Goal: Communication & Community: Share content

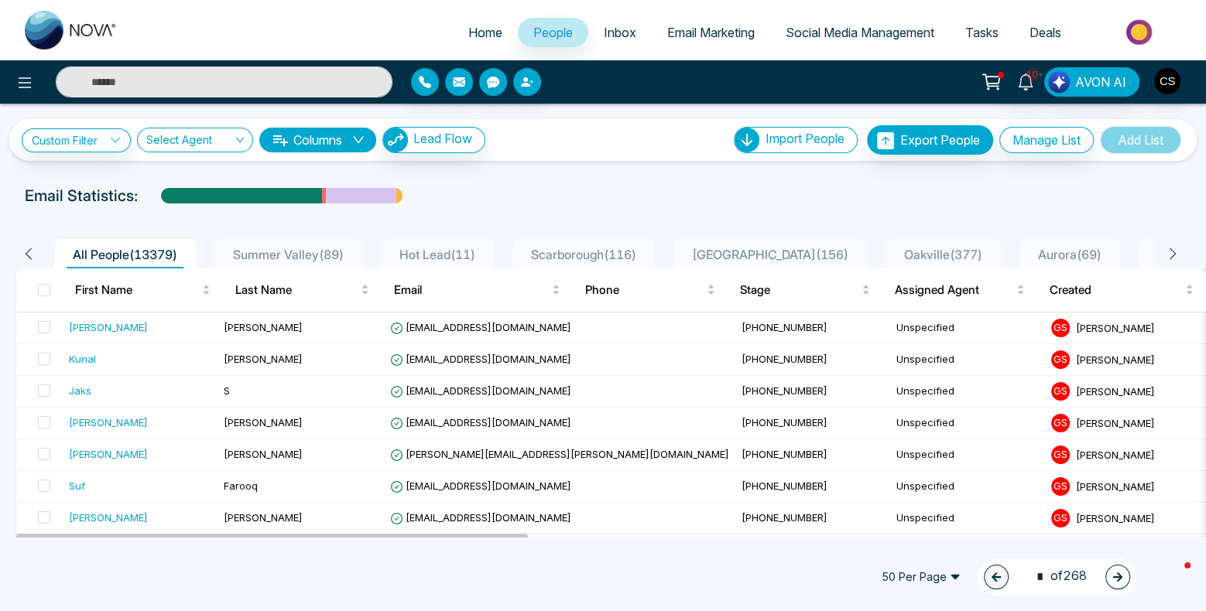
click at [620, 37] on span "Inbox" at bounding box center [620, 32] width 33 height 15
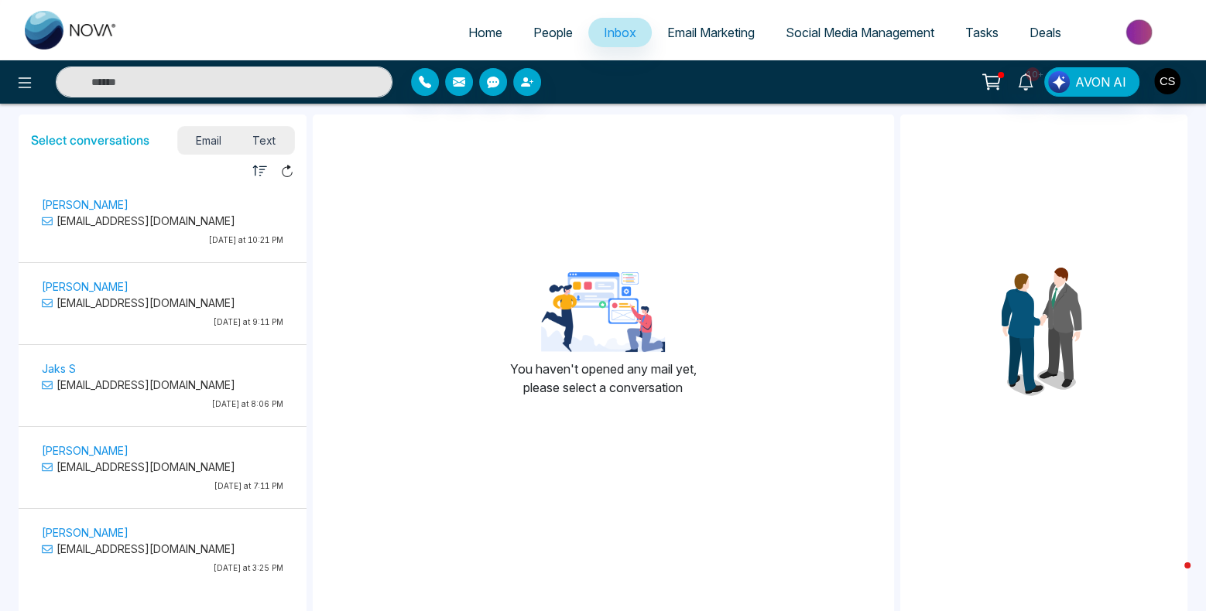
click at [537, 32] on span "People" at bounding box center [552, 32] width 39 height 15
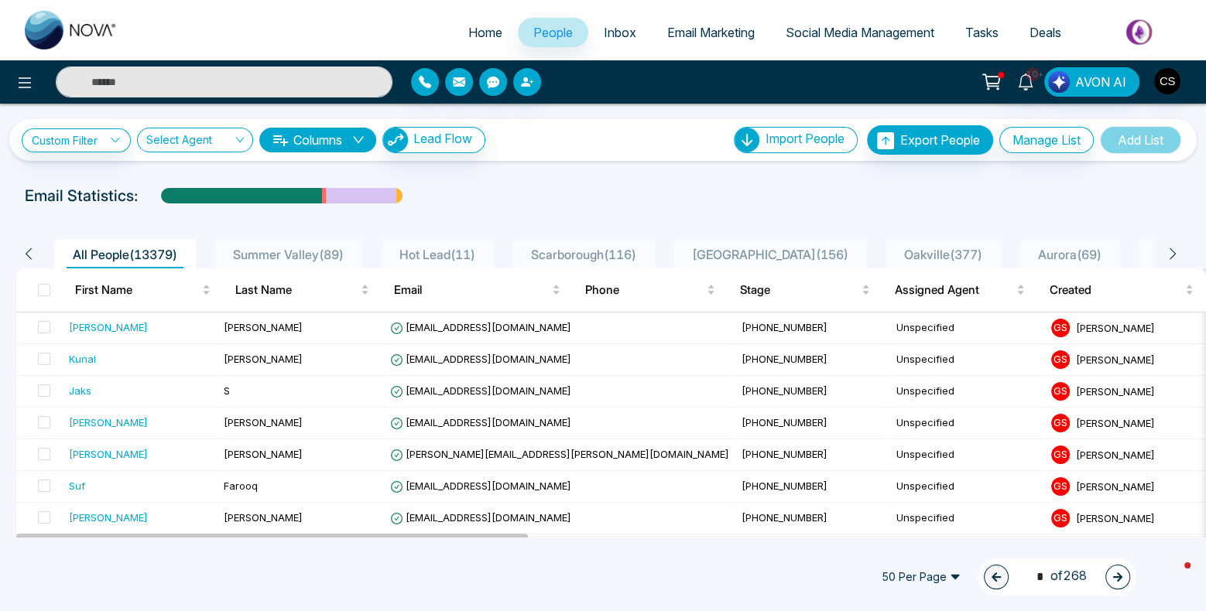
click at [720, 34] on span "Email Marketing" at bounding box center [710, 32] width 87 height 15
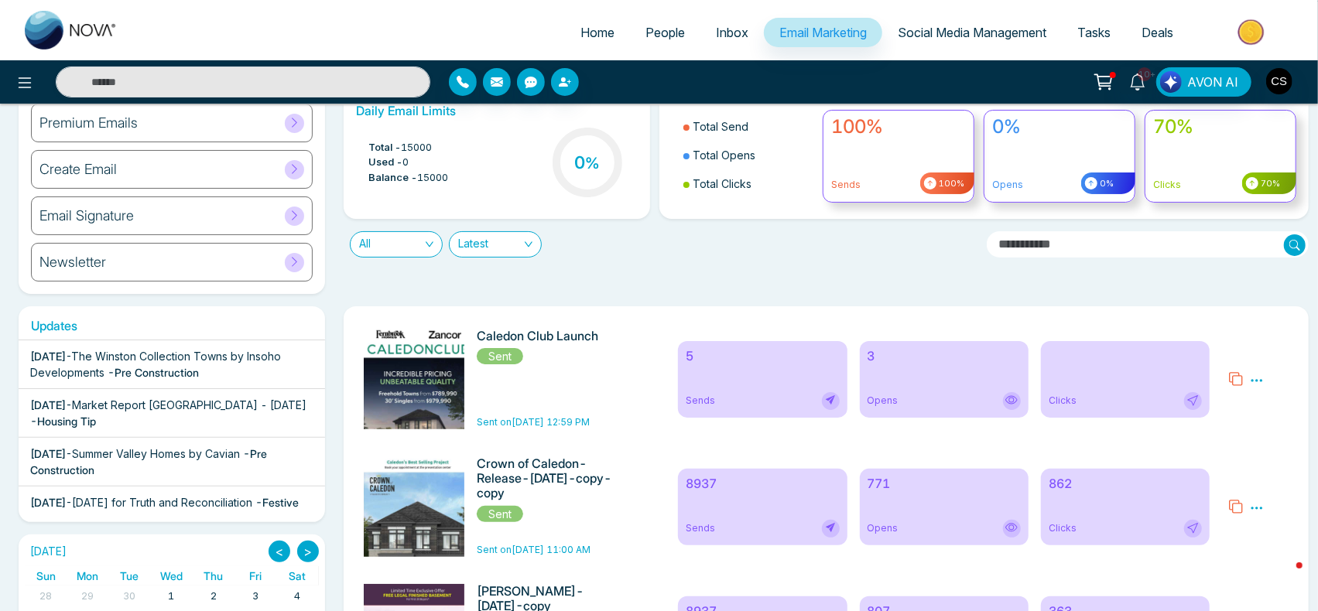
scroll to position [63, 0]
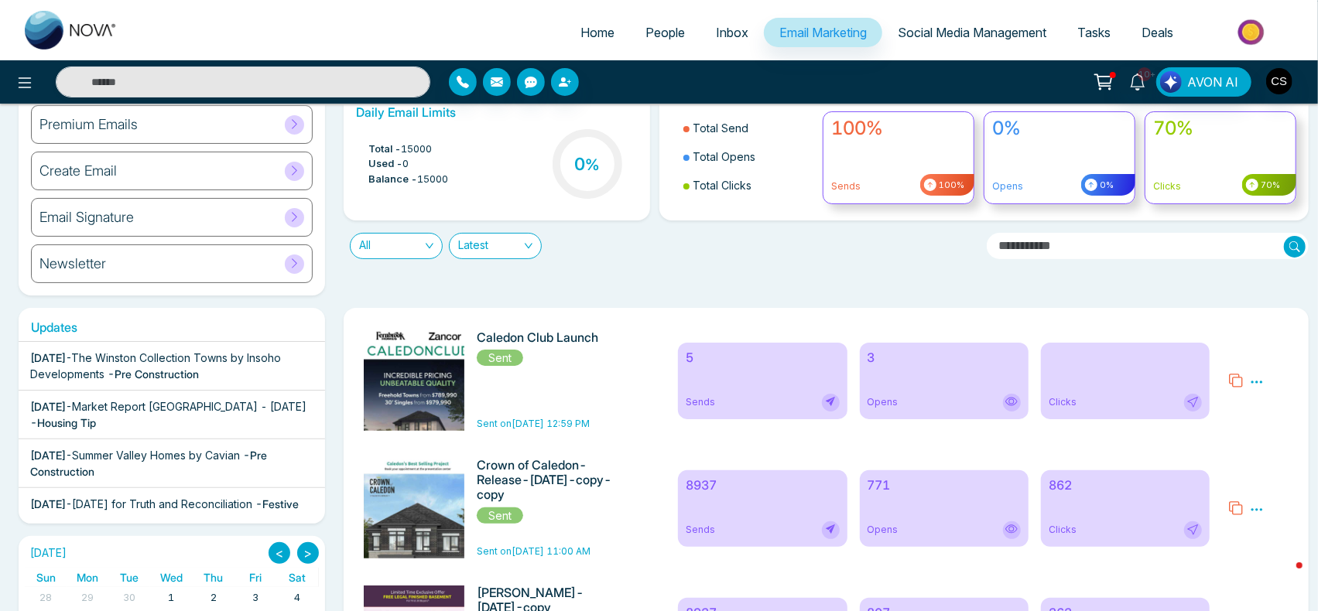
click at [1205, 512] on icon at bounding box center [1235, 508] width 15 height 15
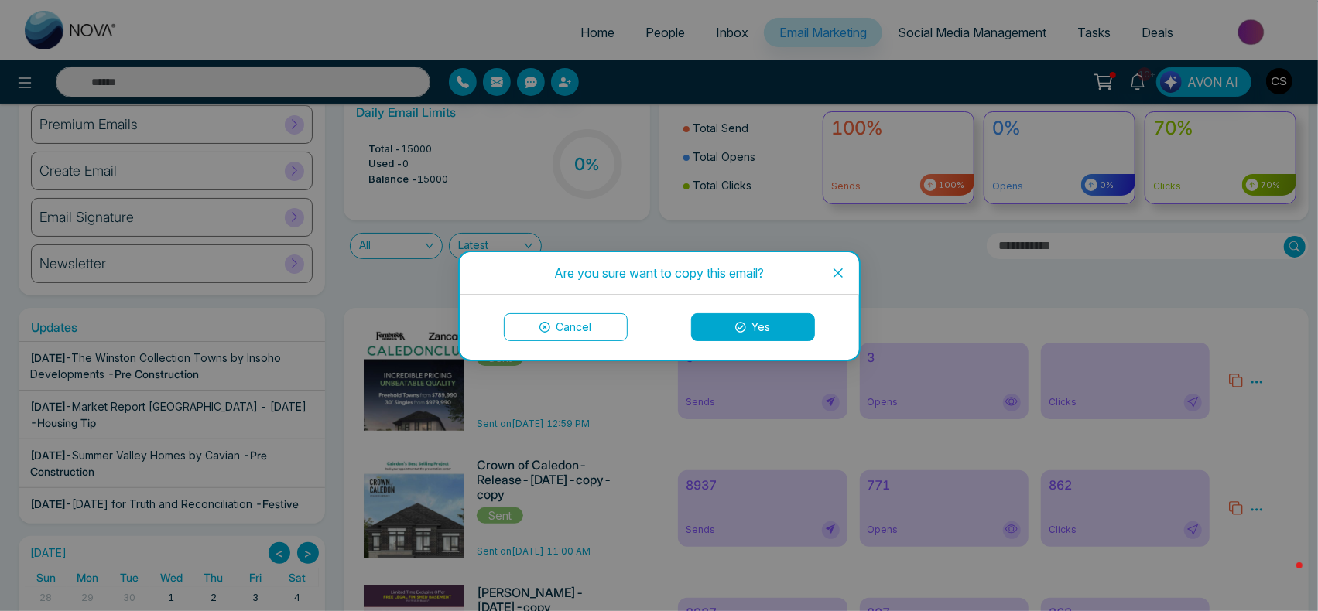
click at [741, 327] on icon at bounding box center [740, 327] width 11 height 11
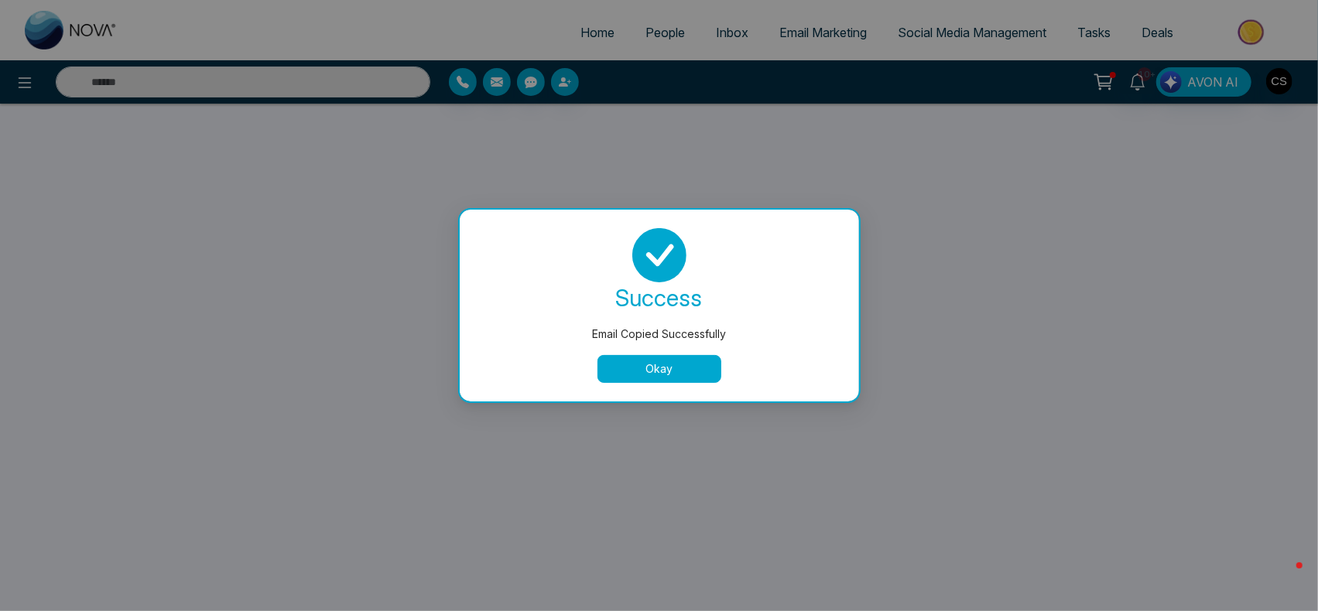
click at [673, 369] on button "Okay" at bounding box center [659, 369] width 124 height 28
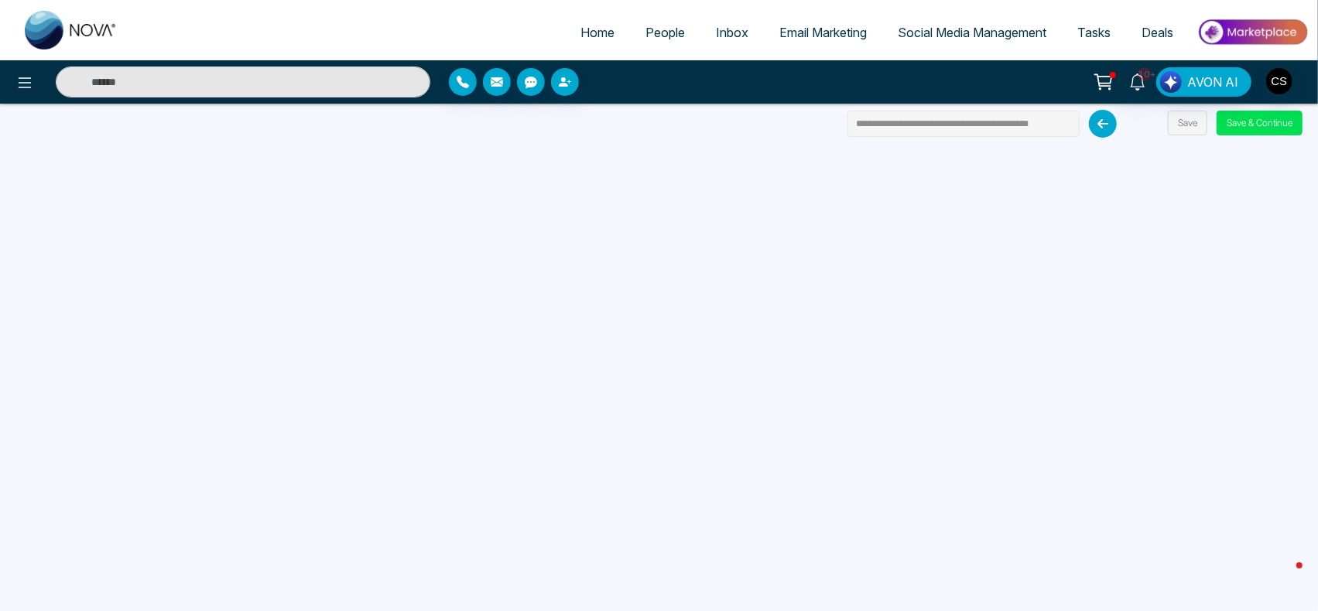
scroll to position [0, 5]
drag, startPoint x: 940, startPoint y: 125, endPoint x: 1086, endPoint y: 118, distance: 146.4
click at [1086, 118] on div "**********" at bounding box center [985, 124] width 277 height 28
type input "**********"
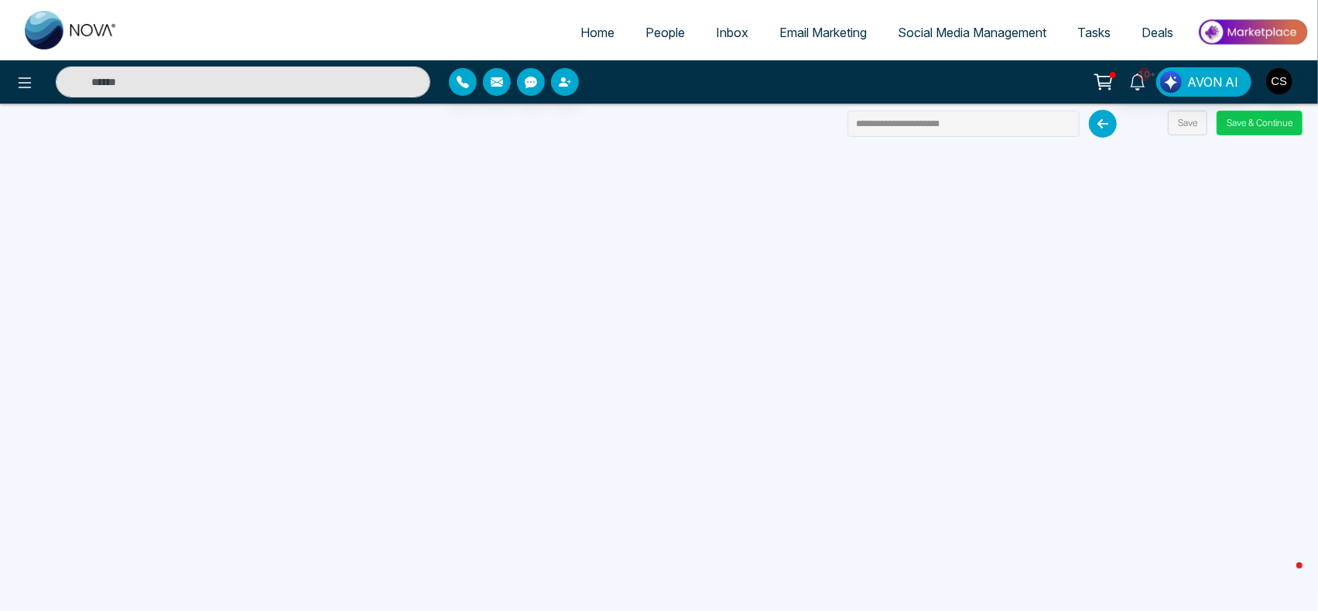
click at [1205, 122] on button "Save & Continue" at bounding box center [1260, 123] width 86 height 25
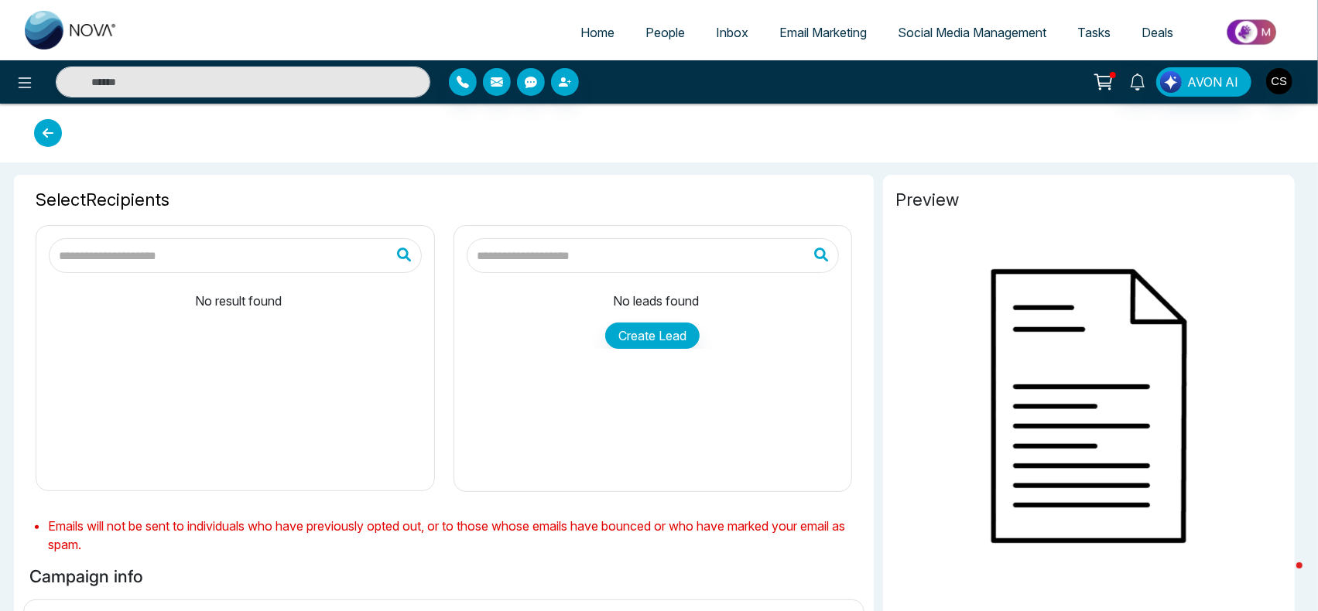
type input "**********"
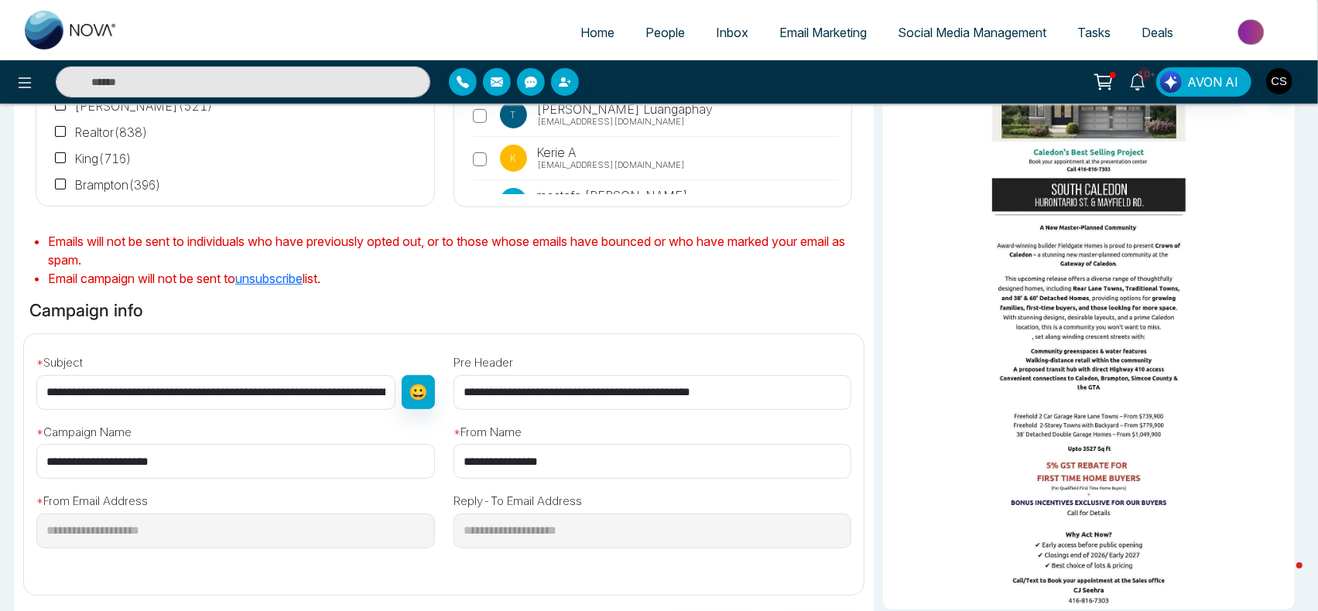
scroll to position [312, 0]
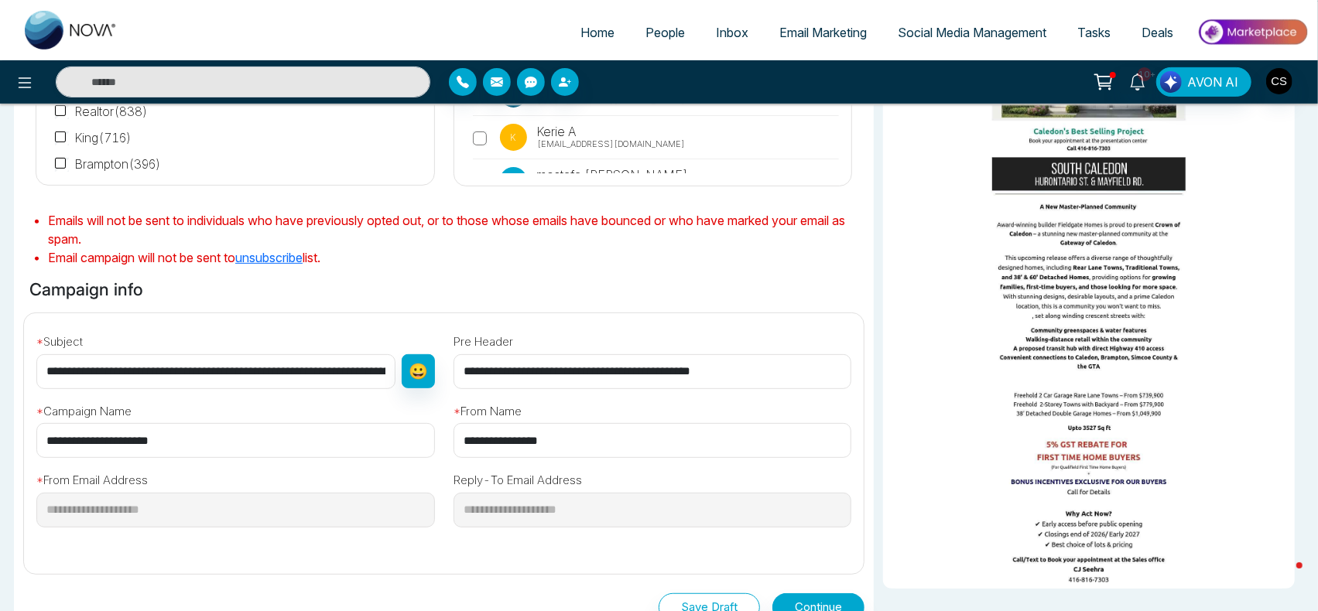
drag, startPoint x: 230, startPoint y: 371, endPoint x: 13, endPoint y: 357, distance: 217.2
click at [14, 357] on div "Selected Recipients ( 8375 ) All People ( 13379 ) [GEOGRAPHIC_DATA] ( 89 ) Hot …" at bounding box center [444, 258] width 860 height 778
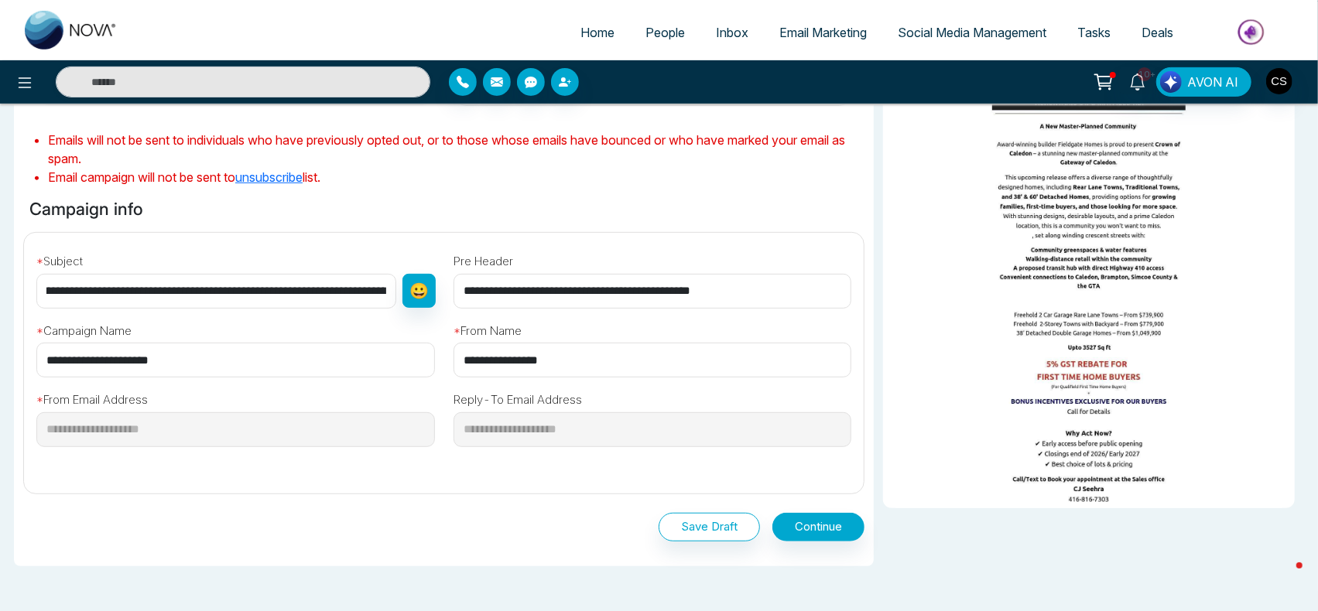
scroll to position [0, 291]
type input "**********"
click at [801, 522] on button "Continue" at bounding box center [818, 527] width 92 height 29
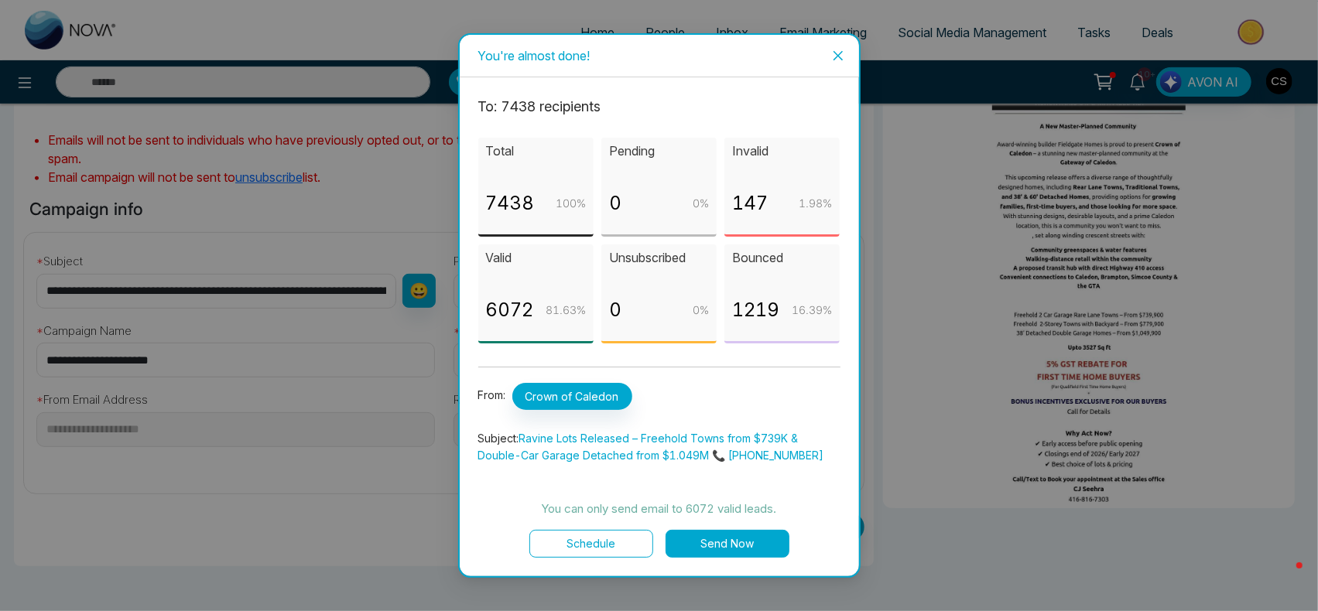
click at [745, 544] on button "Send Now" at bounding box center [728, 544] width 124 height 28
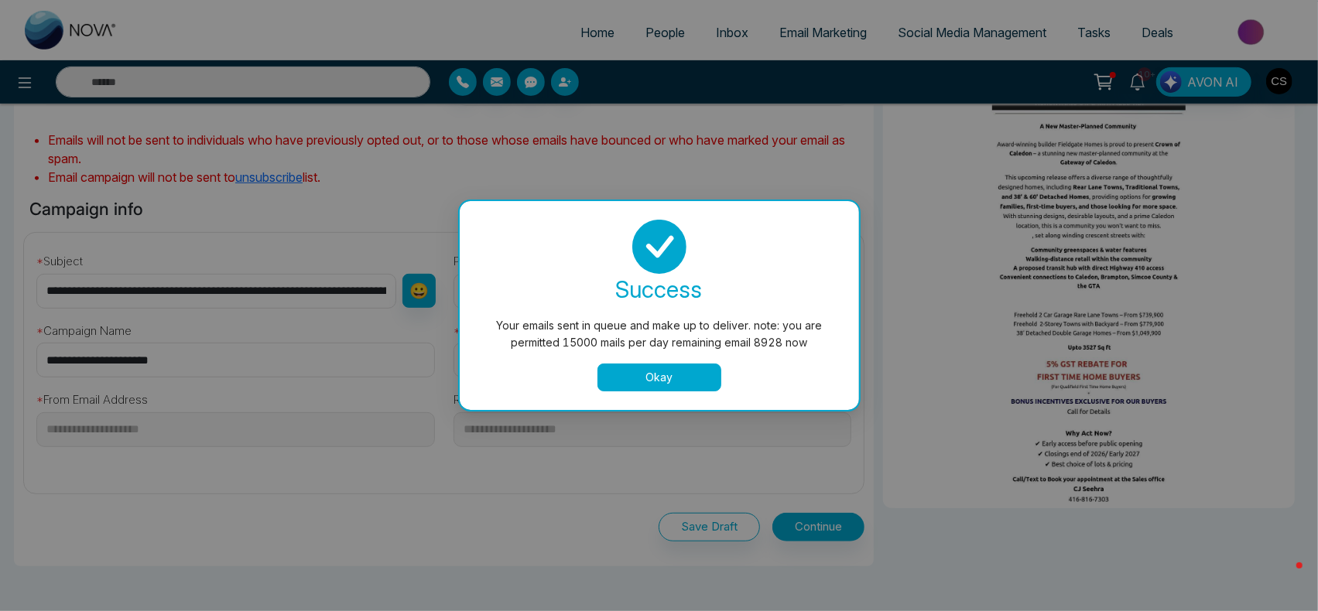
click at [620, 386] on button "Okay" at bounding box center [659, 378] width 124 height 28
